Goal: Use online tool/utility: Utilize a website feature to perform a specific function

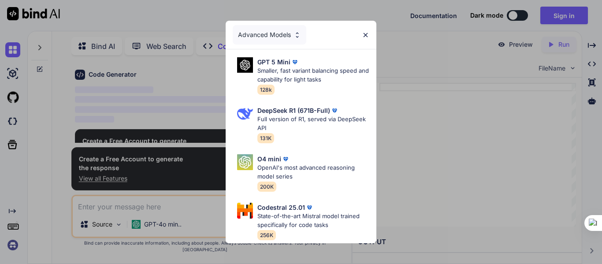
scroll to position [51, 0]
click at [362, 36] on div "Advanced Models" at bounding box center [300, 35] width 151 height 28
type textarea "x"
click at [366, 34] on img at bounding box center [365, 34] width 7 height 7
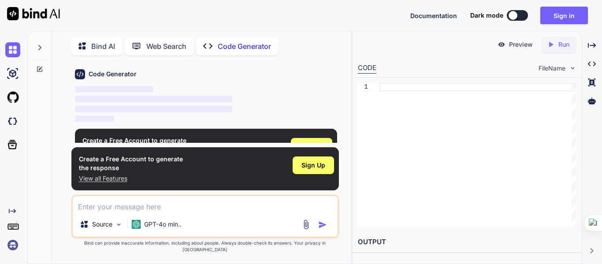
click at [220, 212] on textarea at bounding box center [205, 204] width 265 height 16
type textarea "m"
type textarea "x"
type textarea "ma"
type textarea "x"
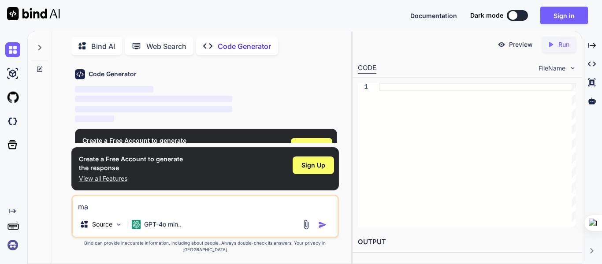
type textarea "mak"
type textarea "x"
type textarea "make"
type textarea "x"
type textarea "make"
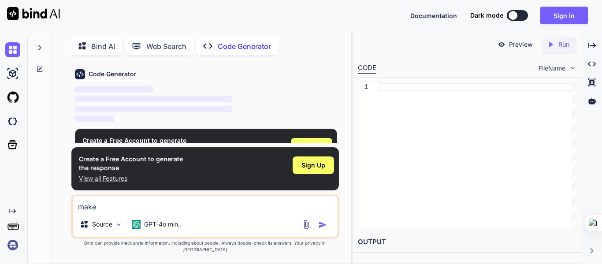
type textarea "x"
type textarea "make a"
type textarea "x"
type textarea "make a"
type textarea "x"
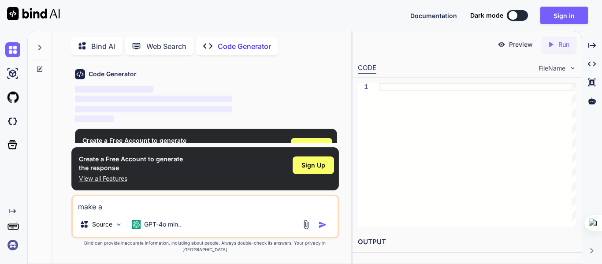
type textarea "make a a"
type textarea "x"
type textarea "make a ap"
type textarea "x"
type textarea "make a app"
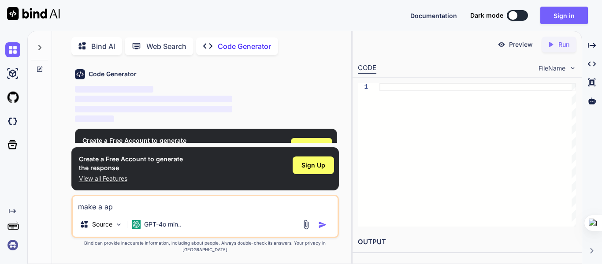
type textarea "x"
type textarea "make a app"
type textarea "x"
type textarea "make a app t"
type textarea "x"
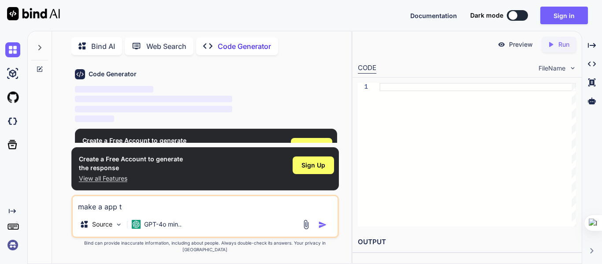
type textarea "make a app th"
type textarea "x"
type textarea "make a app tha"
type textarea "x"
type textarea "make a app that"
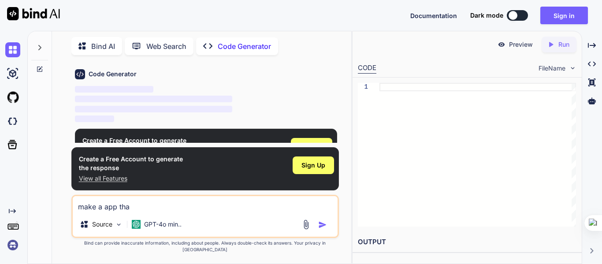
type textarea "x"
type textarea "make a app that"
type textarea "x"
type textarea "make a app that g"
type textarea "x"
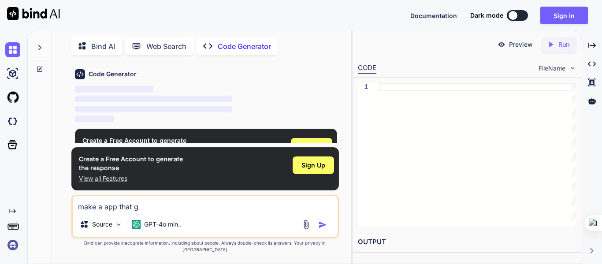
type textarea "make a app that gi"
type textarea "x"
type textarea "make a app that giv"
type textarea "x"
type textarea "make a app that give"
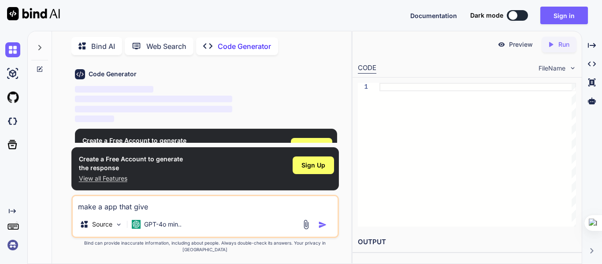
type textarea "x"
type textarea "make a app that give"
type textarea "x"
type textarea "make a app that give d"
type textarea "x"
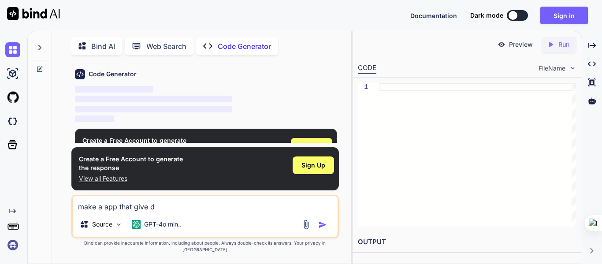
type textarea "make a app that give di"
type textarea "x"
type textarea "make a app that give dim"
type textarea "x"
type textarea "make a app that give dimo"
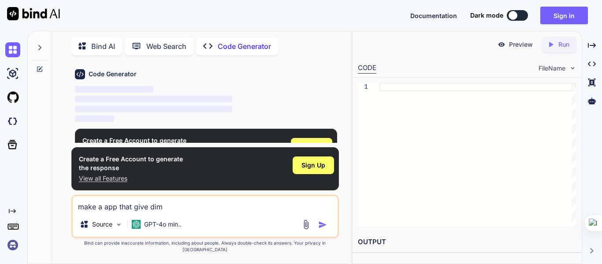
type textarea "x"
type textarea "make a app that give dimon"
type textarea "x"
type textarea "make a app that give [PERSON_NAME]"
type textarea "x"
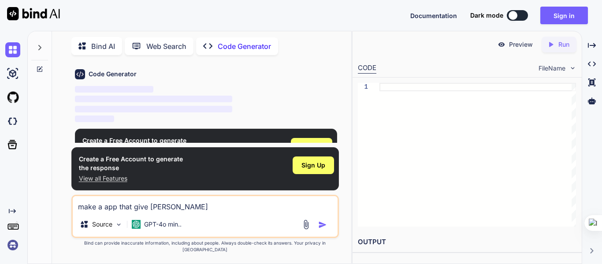
type textarea "make a app that give [PERSON_NAME]"
type textarea "x"
type textarea "make a app that give [PERSON_NAME] i"
type textarea "x"
type textarea "make a app that give [PERSON_NAME] in"
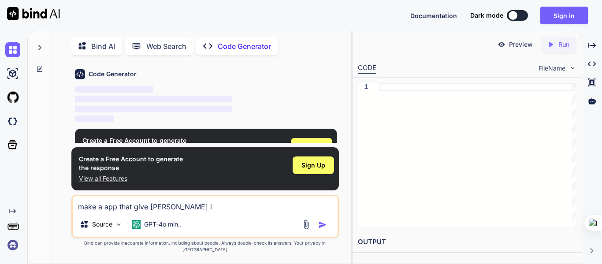
type textarea "x"
type textarea "make a app that give [PERSON_NAME] in"
type textarea "x"
type textarea "make a app that give [PERSON_NAME] in f"
type textarea "x"
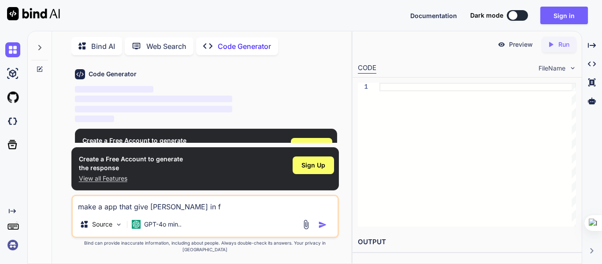
type textarea "make a app that give [PERSON_NAME] in fr"
type textarea "x"
type textarea "make a app that give [PERSON_NAME] in fre"
type textarea "x"
type textarea "make a app that give [PERSON_NAME] in free"
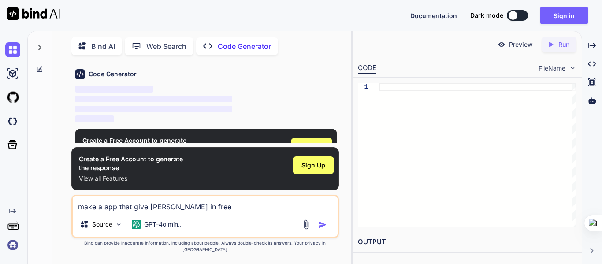
type textarea "x"
type textarea "make a app that give [PERSON_NAME] in free"
type textarea "x"
type textarea "make a app that give [PERSON_NAME] in free f"
type textarea "x"
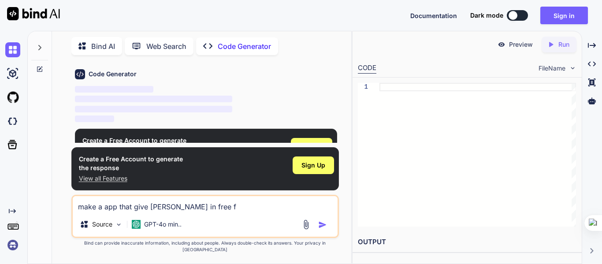
type textarea "make a app that give [PERSON_NAME] in free fi"
type textarea "x"
type textarea "make a app that give [PERSON_NAME] in free fir"
type textarea "x"
type textarea "make a app that give [PERSON_NAME] in free fire"
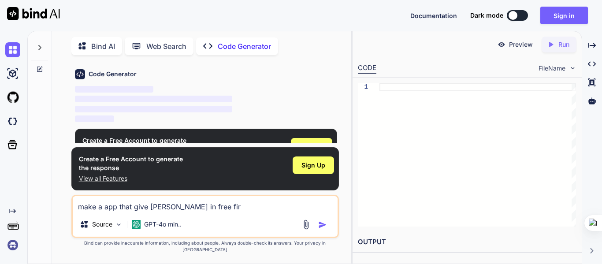
type textarea "x"
type textarea "make a app that give [PERSON_NAME] in free fire"
type textarea "x"
type textarea "make a app that give [PERSON_NAME] in free fire f"
type textarea "x"
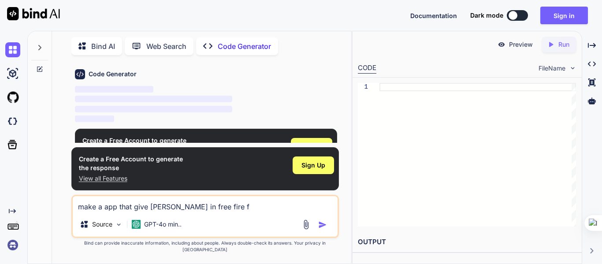
type textarea "make a app that give [PERSON_NAME] in free fire"
type textarea "x"
type textarea "make a app that give [PERSON_NAME] in free firere"
type textarea "x"
type textarea "make a app that give [PERSON_NAME] in free firerea"
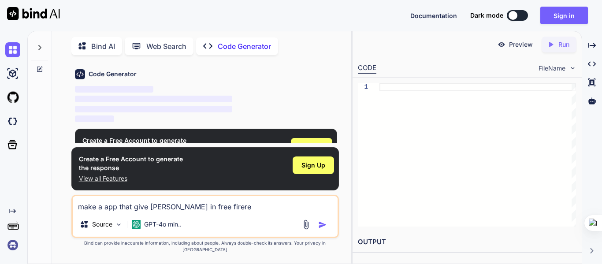
type textarea "x"
type textarea "make a app that give [PERSON_NAME] in free firereal"
type textarea "x"
type textarea "make a app that give [PERSON_NAME] in free firereal"
type textarea "x"
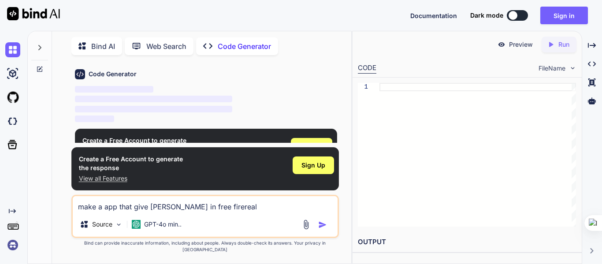
type textarea "make a app that give [PERSON_NAME] in free firereal i"
type textarea "x"
type textarea "make a app that give [PERSON_NAME] in free firereal id"
type textarea "x"
type textarea "make a app that give [PERSON_NAME] in free firereal id"
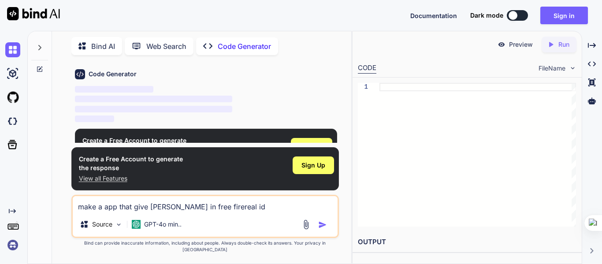
click at [322, 229] on img "button" at bounding box center [322, 224] width 9 height 9
click at [321, 229] on img "button" at bounding box center [322, 224] width 9 height 9
click at [320, 229] on img "button" at bounding box center [322, 224] width 9 height 9
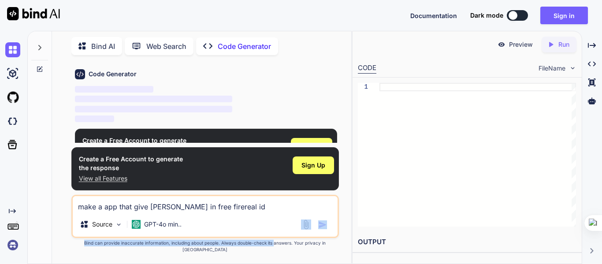
drag, startPoint x: 188, startPoint y: 220, endPoint x: 268, endPoint y: 246, distance: 84.5
click at [268, 246] on div "make a app that give [PERSON_NAME] in free firereal id Source GPT-4o min.. Crea…" at bounding box center [204, 224] width 267 height 58
click at [264, 236] on html "Documentation Dark mode Sign in Created with Pixso. Created with Pixso. Bind AI…" at bounding box center [301, 132] width 602 height 264
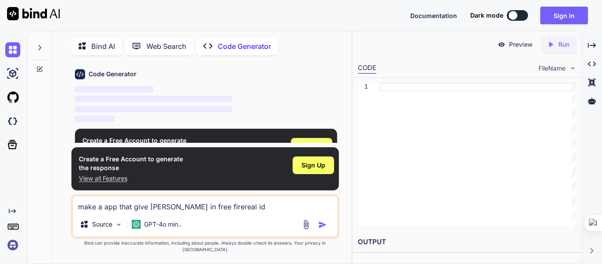
click at [323, 229] on img "button" at bounding box center [322, 224] width 9 height 9
click at [308, 229] on img at bounding box center [306, 224] width 10 height 10
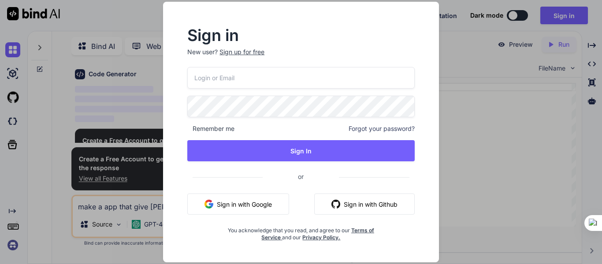
click at [321, 229] on div "You acknowledge that you read, and agree to our Terms of Service and our Privac…" at bounding box center [300, 231] width 151 height 19
click at [260, 82] on input "email" at bounding box center [300, 78] width 227 height 22
drag, startPoint x: 240, startPoint y: 86, endPoint x: 262, endPoint y: 61, distance: 32.8
click at [262, 61] on div "Sign in New user? Sign up for free Remember me Forgot your password? Sign In or…" at bounding box center [300, 134] width 255 height 213
type input "[EMAIL_ADDRESS][DOMAIN_NAME]"
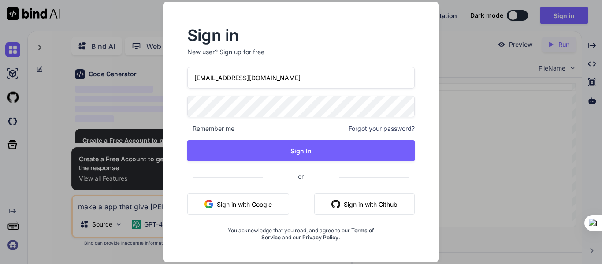
type textarea "x"
type input "[EMAIL_ADDRESS][DOMAIN_NAME]"
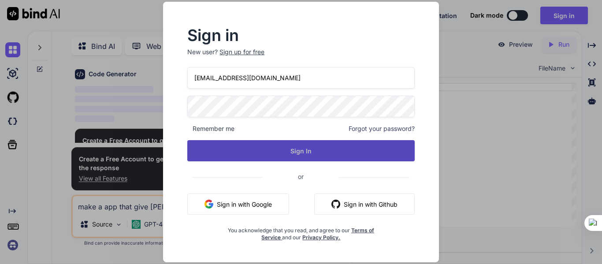
click at [220, 147] on button "Sign In" at bounding box center [300, 150] width 227 height 21
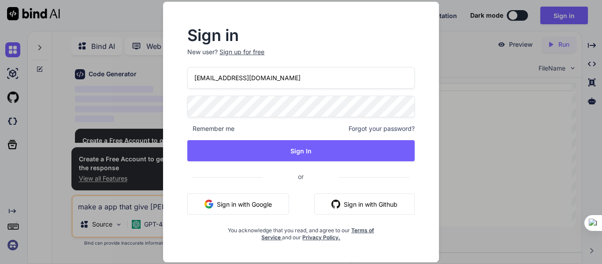
click at [431, 14] on div "Sign in New user? Sign up for free [EMAIL_ADDRESS][DOMAIN_NAME] Remember me For…" at bounding box center [301, 132] width 276 height 260
click at [507, 99] on div "Sign in New user? Sign up for free [EMAIL_ADDRESS][DOMAIN_NAME] Remember me For…" at bounding box center [301, 132] width 602 height 264
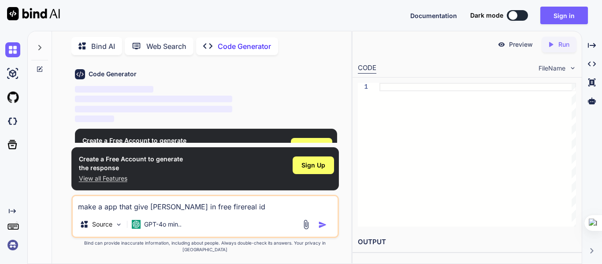
click at [328, 229] on button "button" at bounding box center [324, 224] width 12 height 9
click at [323, 229] on img "button" at bounding box center [322, 224] width 9 height 9
